Goal: Communication & Community: Ask a question

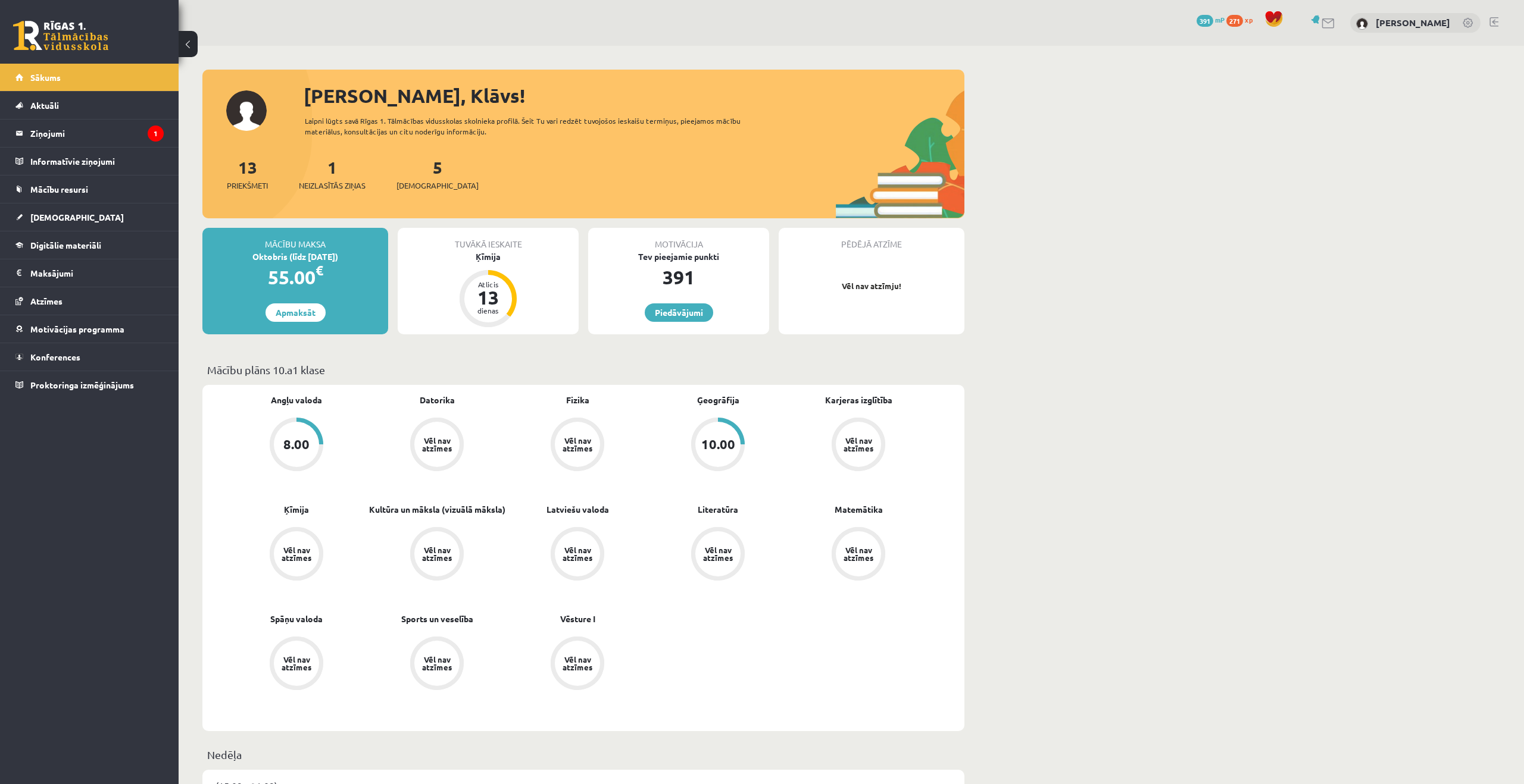
scroll to position [6, 0]
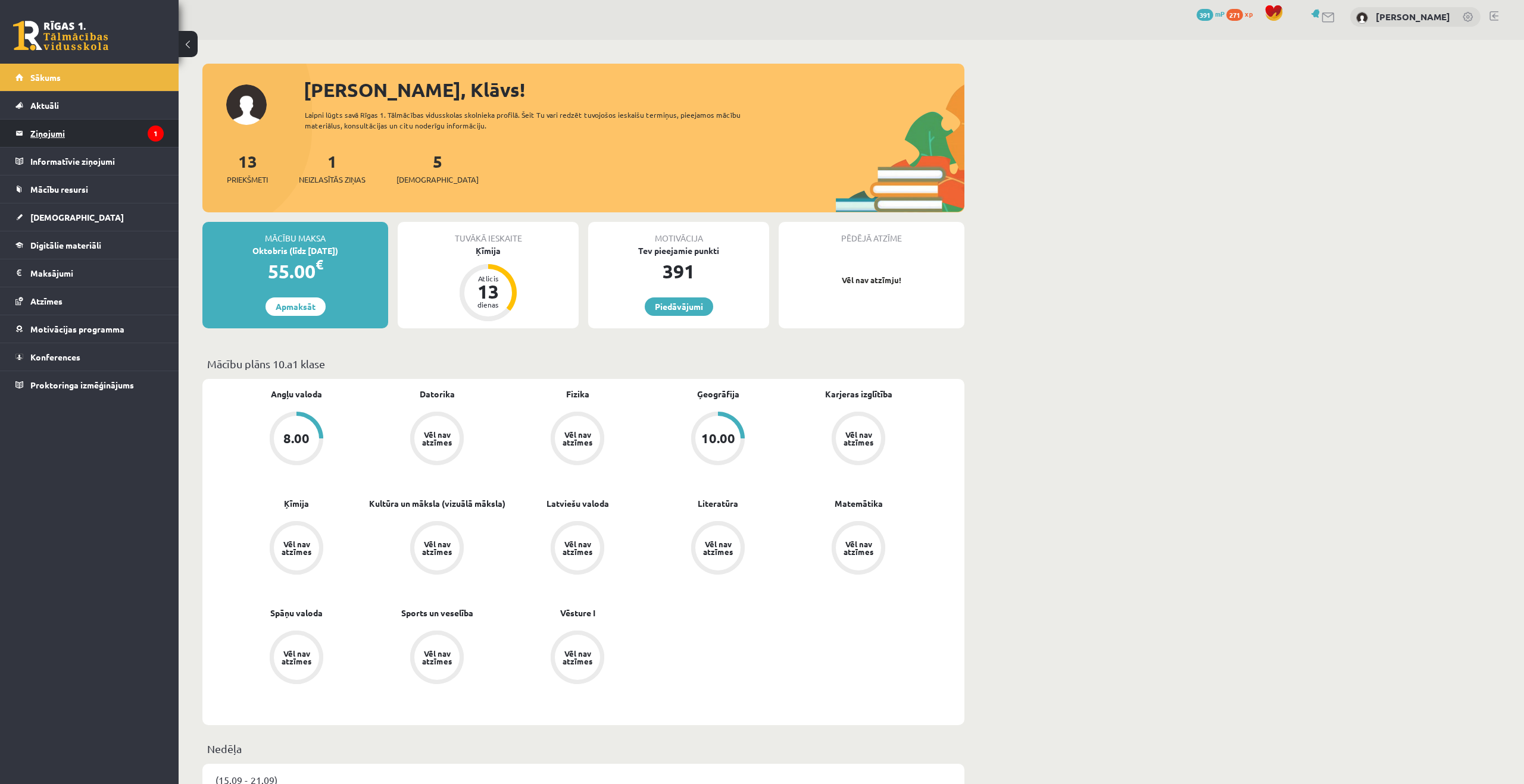
click at [38, 135] on legend "Ziņojumi 1" at bounding box center [97, 133] width 133 height 28
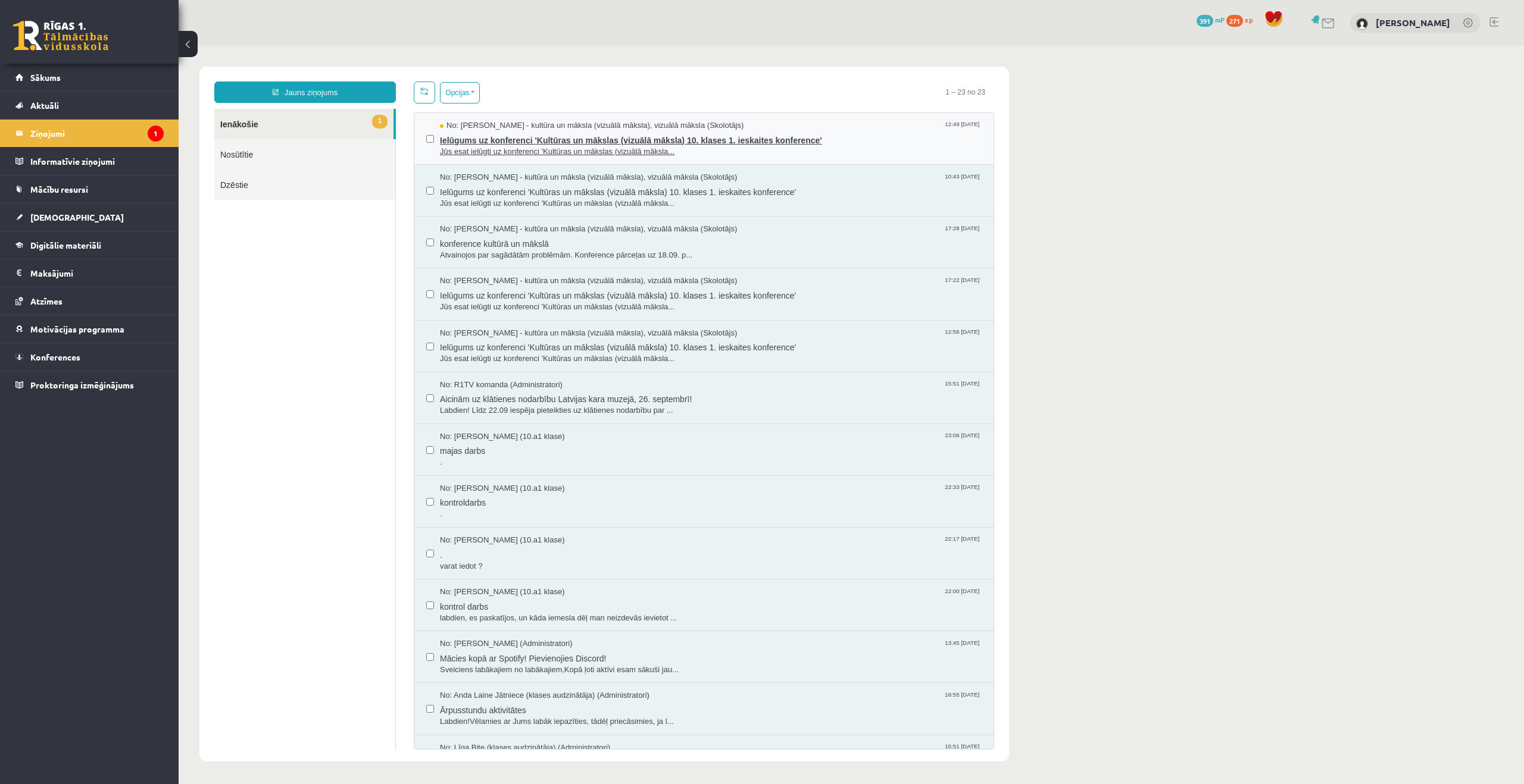
click at [681, 135] on span "Ielūgums uz konferenci 'Kultūras un mākslas (vizuālā māksla) 10. klases 1. iesk…" at bounding box center [711, 139] width 542 height 15
